Goal: Information Seeking & Learning: Check status

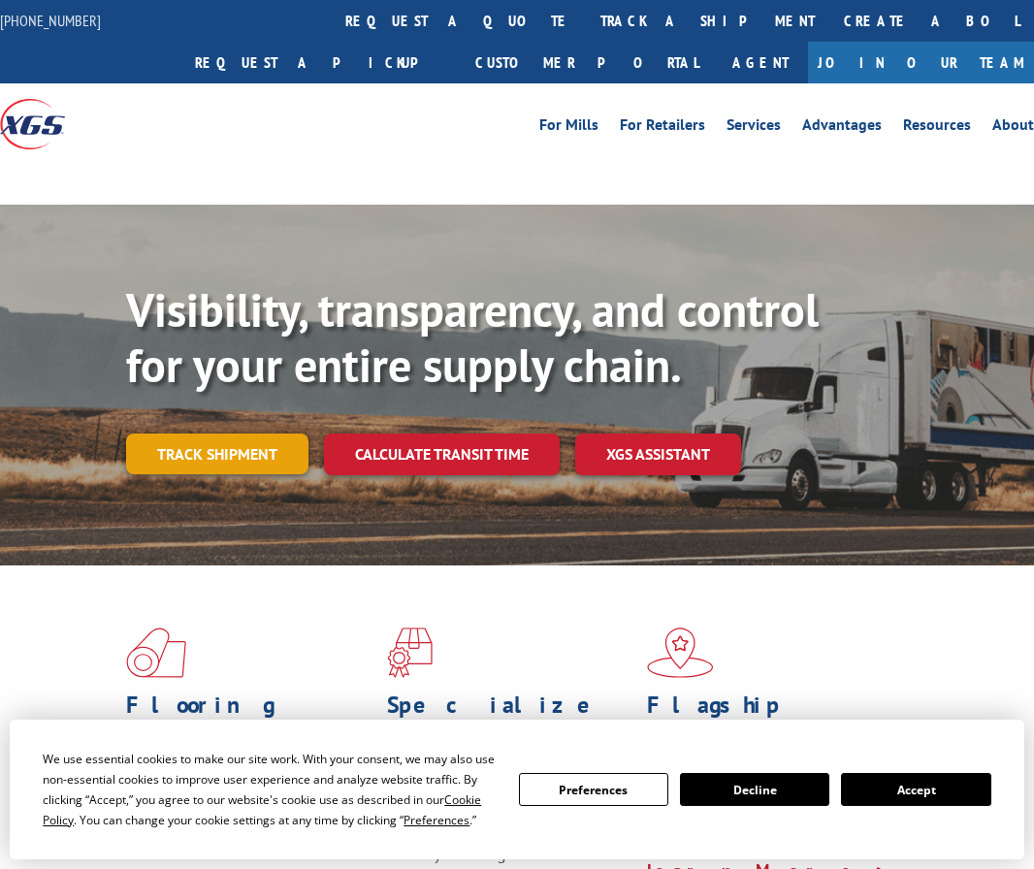
click at [179, 461] on div "Visibility, transparency, and control for your entire supply chain. Track shipm…" at bounding box center [580, 417] width 908 height 271
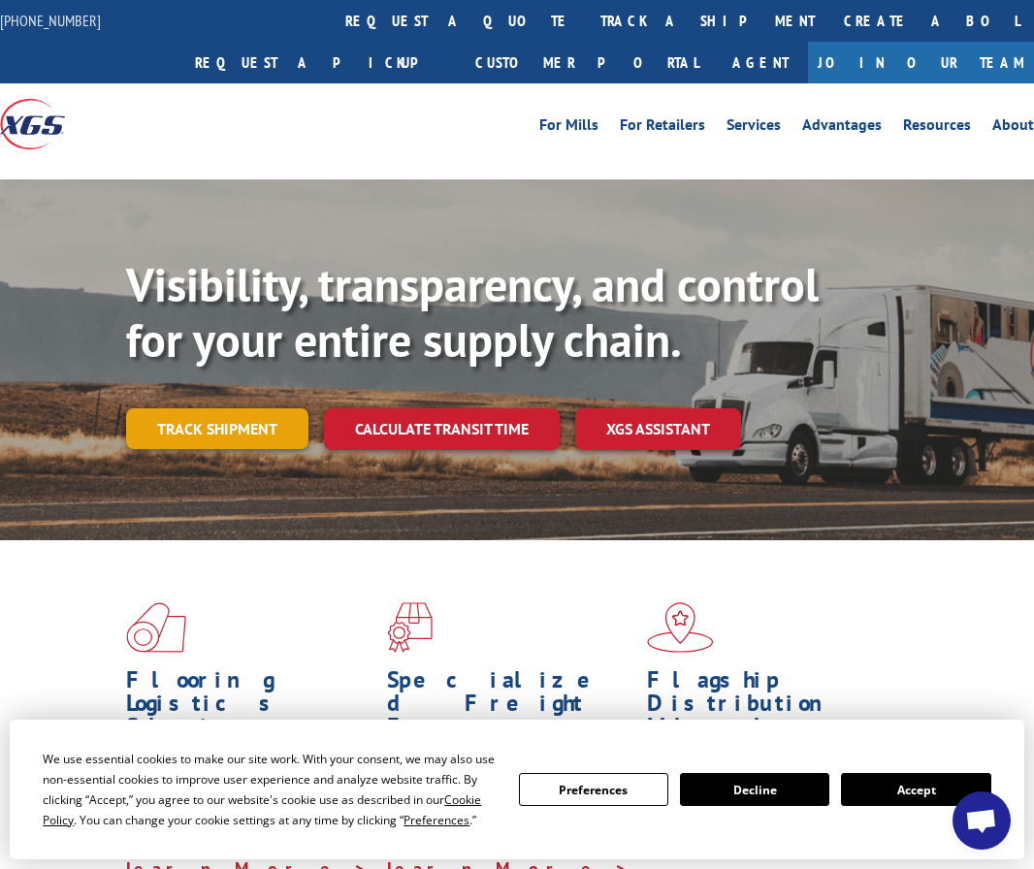
click at [251, 421] on link "Track shipment" at bounding box center [217, 428] width 182 height 41
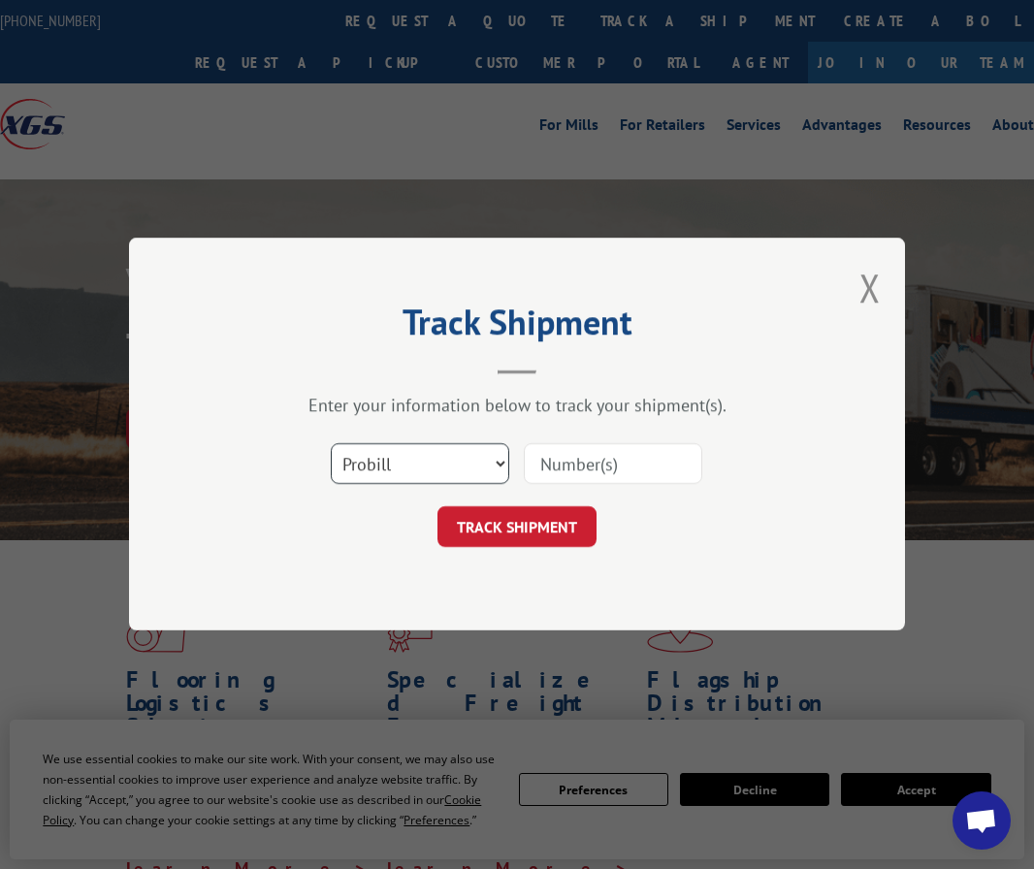
click at [381, 461] on select "Select category... Probill BOL PO" at bounding box center [420, 464] width 178 height 41
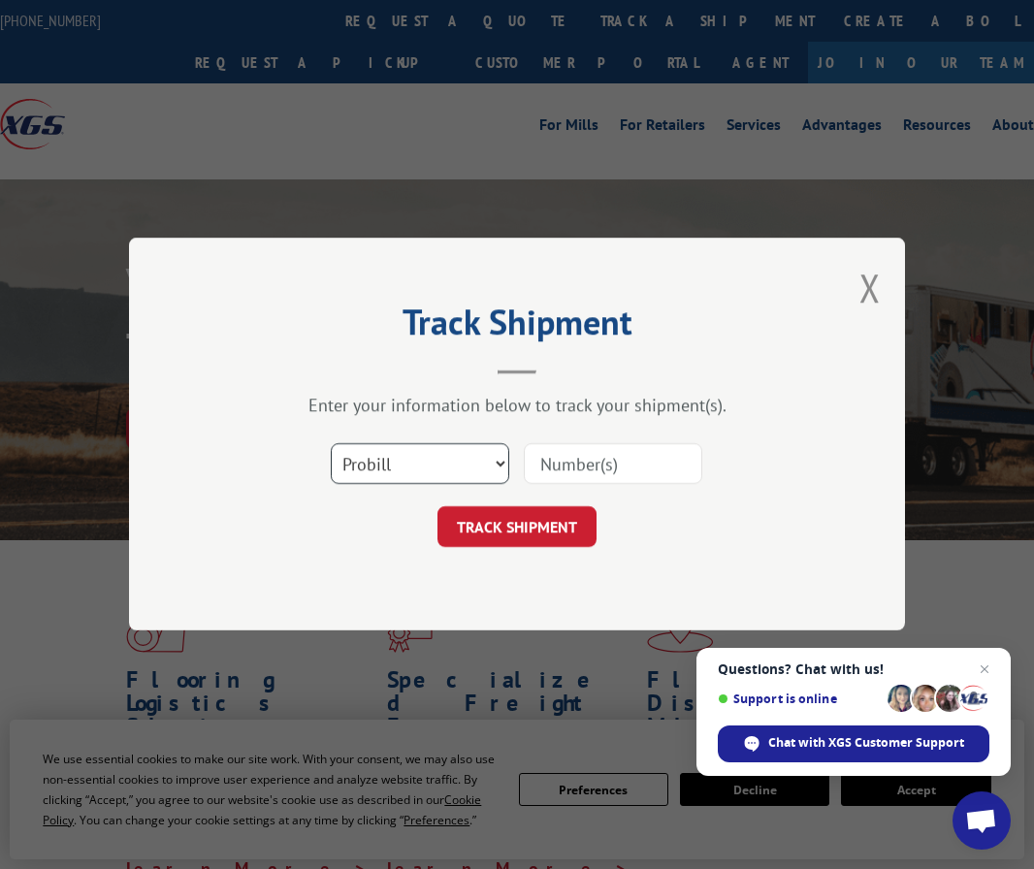
select select "bol"
click at [331, 444] on select "Select category... Probill BOL PO" at bounding box center [420, 464] width 178 height 41
click at [576, 471] on input at bounding box center [613, 464] width 178 height 41
type input "50869566"
click at [469, 527] on button "TRACK SHIPMENT" at bounding box center [516, 527] width 159 height 41
